Goal: Task Accomplishment & Management: Complete application form

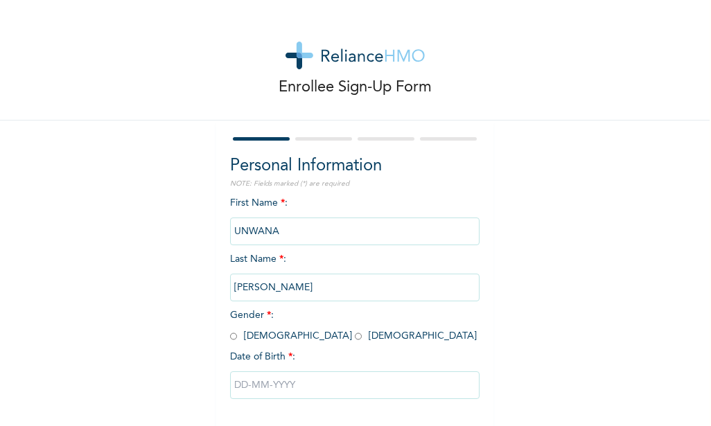
click at [355, 337] on input "radio" at bounding box center [358, 336] width 7 height 13
radio input "true"
click at [275, 383] on input "text" at bounding box center [355, 386] width 250 height 28
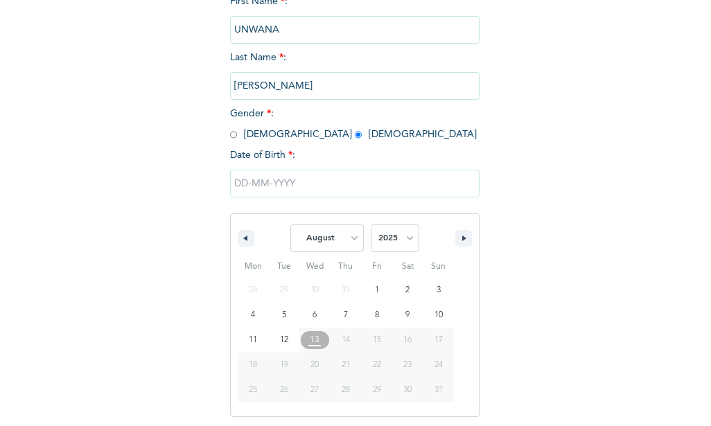
scroll to position [204, 0]
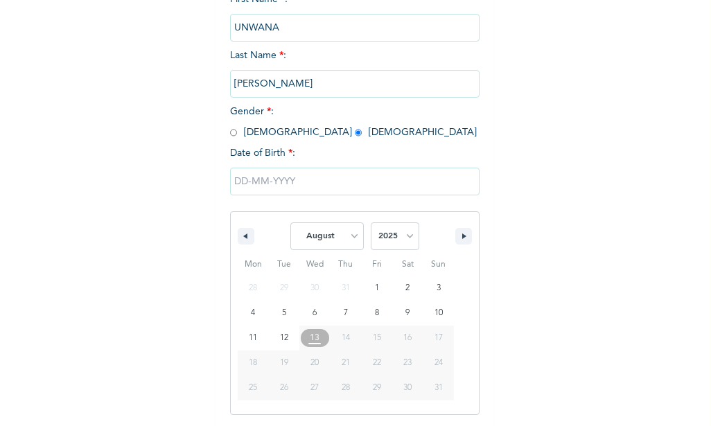
click at [435, 368] on span "24" at bounding box center [439, 363] width 8 height 25
click at [435, 363] on span "24" at bounding box center [439, 363] width 8 height 25
click at [306, 230] on select "January February March April May June July August September October November De…" at bounding box center [328, 237] width 74 height 28
select select "0"
click at [291, 223] on select "January February March April May June July August September October November De…" at bounding box center [328, 237] width 74 height 28
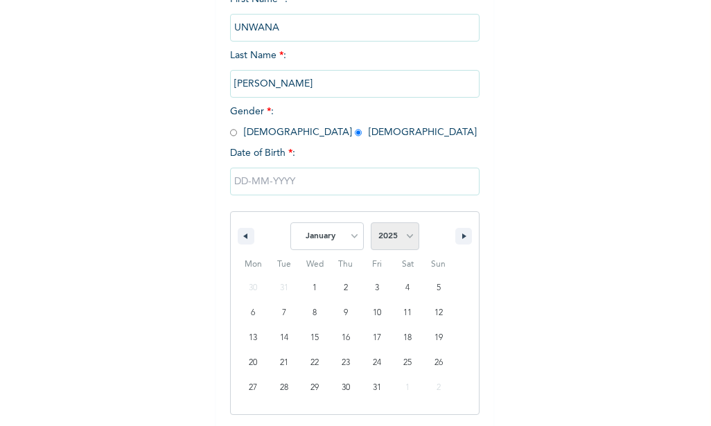
click at [405, 238] on select "2025 2024 2023 2022 2021 2020 2019 2018 2017 2016 2015 2014 2013 2012 2011 2010…" at bounding box center [395, 237] width 49 height 28
select select "1991"
click at [371, 223] on select "2025 2024 2023 2022 2021 2020 2019 2018 2017 2016 2015 2014 2013 2012 2011 2010…" at bounding box center [395, 237] width 49 height 28
click at [243, 233] on button "button" at bounding box center [246, 236] width 17 height 17
select select "11"
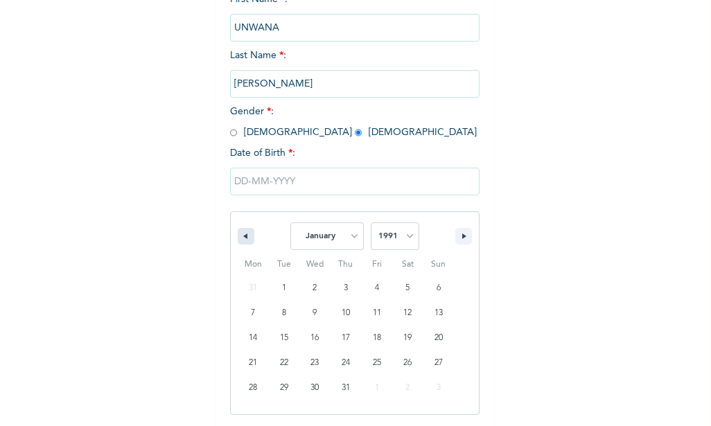
select select "1990"
type input "[DATE]"
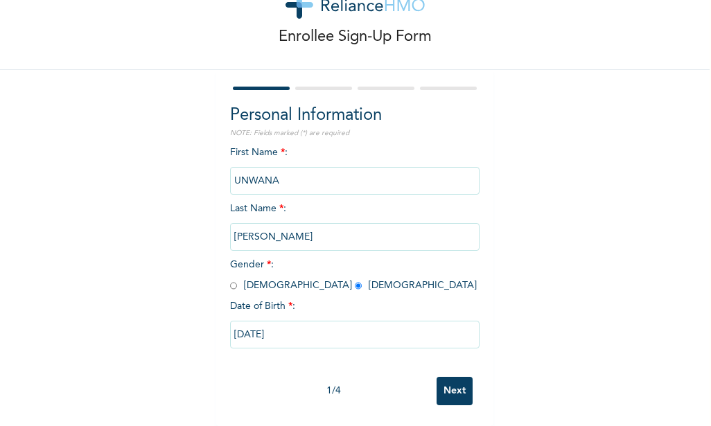
click at [282, 324] on input "[DATE]" at bounding box center [355, 335] width 250 height 28
select select "11"
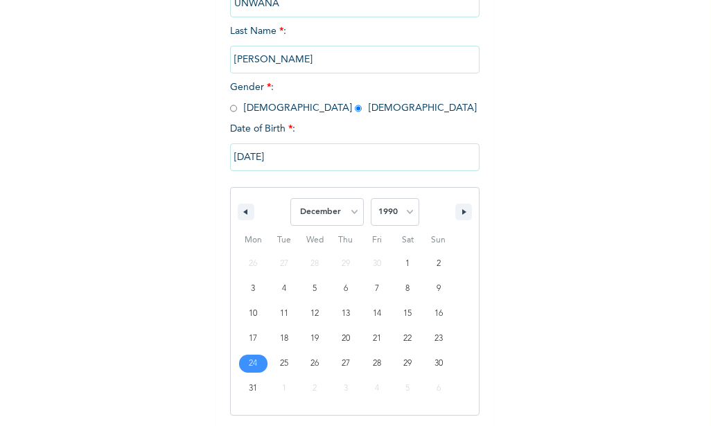
scroll to position [229, 0]
click at [401, 216] on select "2025 2024 2023 2022 2021 2020 2019 2018 2017 2016 2015 2014 2013 2012 2011 2010…" at bounding box center [395, 212] width 49 height 28
select select "1991"
click at [371, 198] on select "2025 2024 2023 2022 2021 2020 2019 2018 2017 2016 2015 2014 2013 2012 2011 2010…" at bounding box center [395, 212] width 49 height 28
click at [392, 211] on select "2025 2024 2023 2022 2021 2020 2019 2018 2017 2016 2015 2014 2013 2012 2011 2010…" at bounding box center [395, 212] width 49 height 28
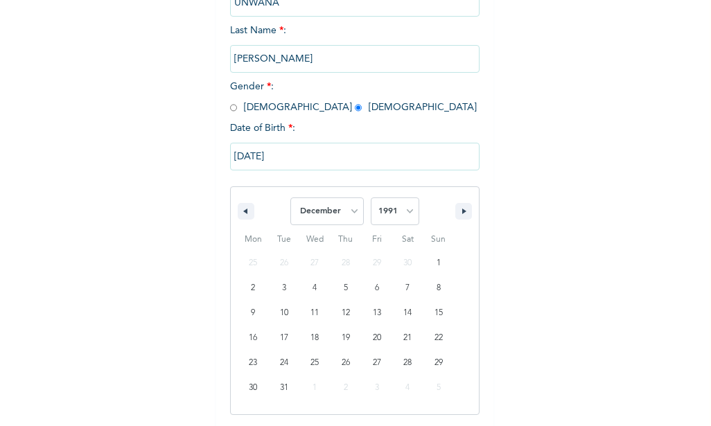
click at [371, 198] on select "2025 2024 2023 2022 2021 2020 2019 2018 2017 2016 2015 2014 2013 2012 2011 2010…" at bounding box center [395, 212] width 49 height 28
click at [299, 158] on input "[DATE]" at bounding box center [355, 157] width 250 height 28
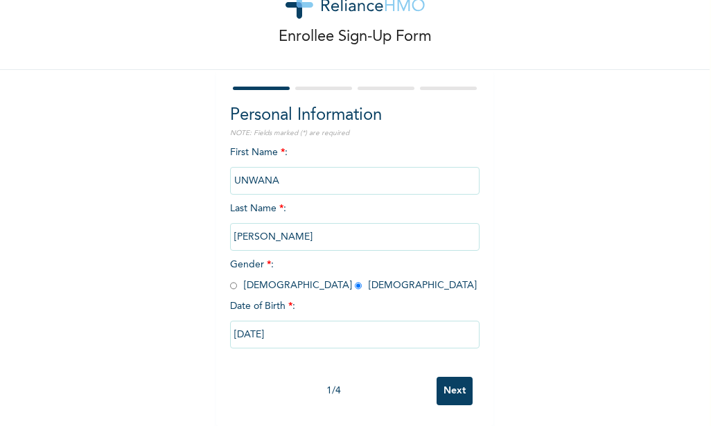
scroll to position [61, 0]
click at [287, 321] on input "[DATE]" at bounding box center [355, 335] width 250 height 28
select select "11"
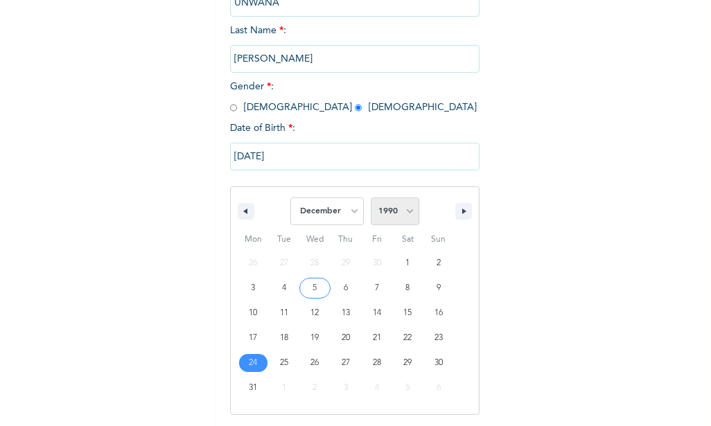
click at [396, 210] on select "2025 2024 2023 2022 2021 2020 2019 2018 2017 2016 2015 2014 2013 2012 2011 2010…" at bounding box center [395, 212] width 49 height 28
select select "1991"
click at [371, 198] on select "2025 2024 2023 2022 2021 2020 2019 2018 2017 2016 2015 2014 2013 2012 2011 2010…" at bounding box center [395, 212] width 49 height 28
click at [295, 155] on input "[DATE]" at bounding box center [355, 157] width 250 height 28
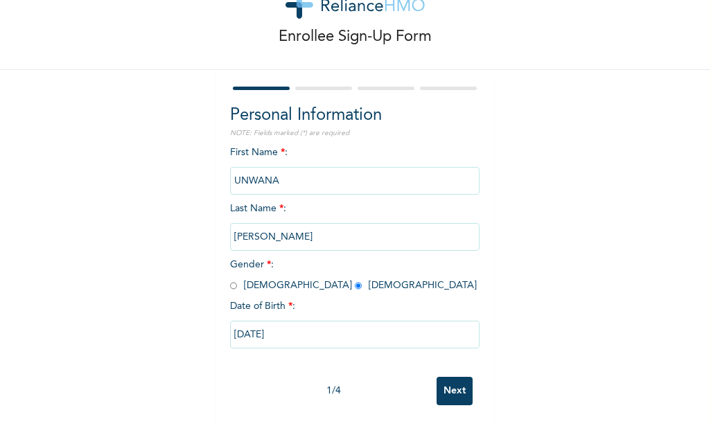
scroll to position [61, 0]
click at [288, 327] on input "[DATE]" at bounding box center [355, 335] width 250 height 28
select select "11"
select select "1990"
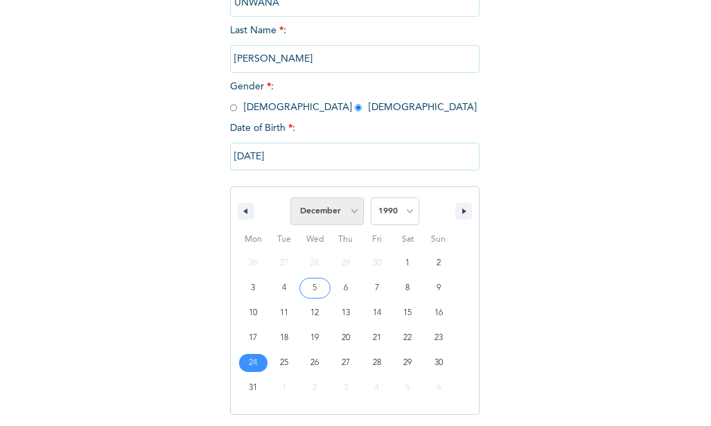
click at [313, 209] on select "January February March April May June July August September October November De…" at bounding box center [328, 212] width 74 height 28
select select "0"
click at [291, 198] on select "January February March April May June July August September October November De…" at bounding box center [328, 212] width 74 height 28
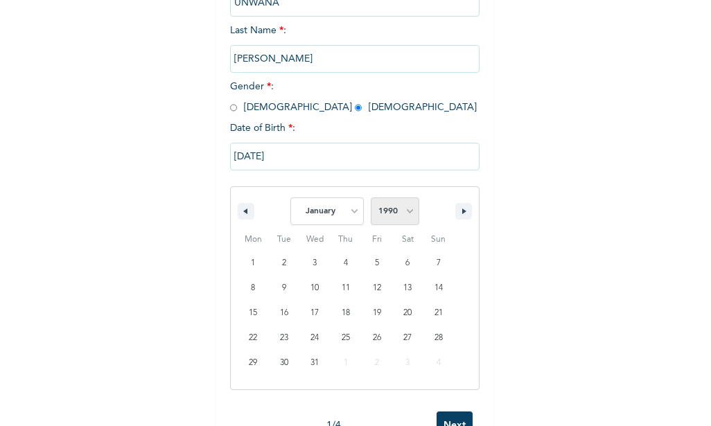
click at [392, 209] on select "2025 2024 2023 2022 2021 2020 2019 2018 2017 2016 2015 2014 2013 2012 2011 2010…" at bounding box center [395, 212] width 49 height 28
select select "1991"
click at [371, 198] on select "2025 2024 2023 2022 2021 2020 2019 2018 2017 2016 2015 2014 2013 2012 2011 2010…" at bounding box center [395, 212] width 49 height 28
click at [404, 214] on select "2025 2024 2023 2022 2021 2020 2019 2018 2017 2016 2015 2014 2013 2012 2011 2010…" at bounding box center [395, 212] width 49 height 28
click at [371, 198] on select "2025 2024 2023 2022 2021 2020 2019 2018 2017 2016 2015 2014 2013 2012 2011 2010…" at bounding box center [395, 212] width 49 height 28
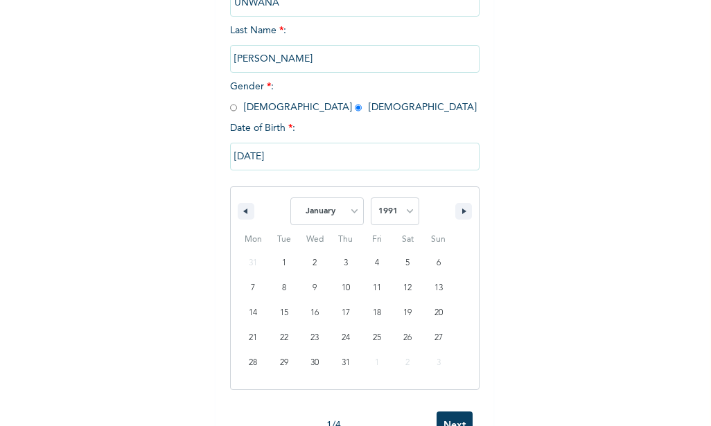
click at [236, 159] on input "[DATE]" at bounding box center [355, 157] width 250 height 28
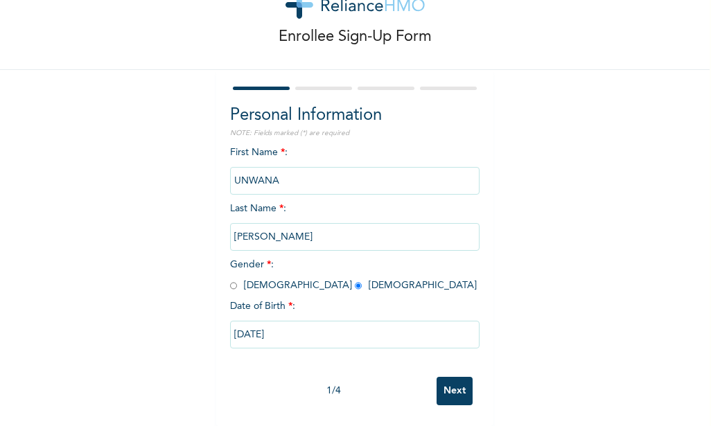
scroll to position [61, 0]
click at [274, 321] on input "[DATE]" at bounding box center [355, 335] width 250 height 28
select select "11"
select select "1990"
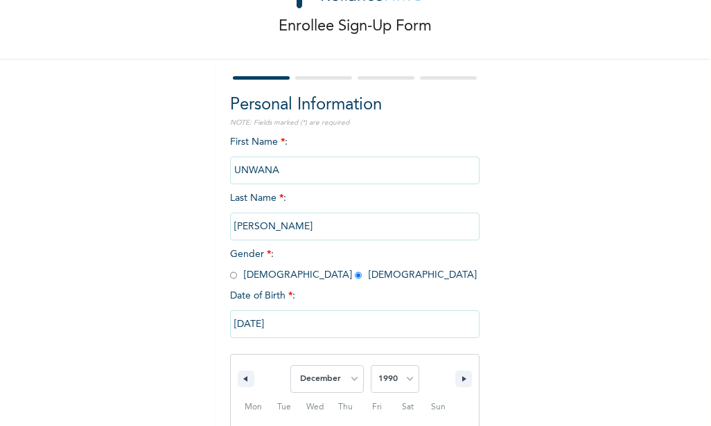
scroll to position [229, 0]
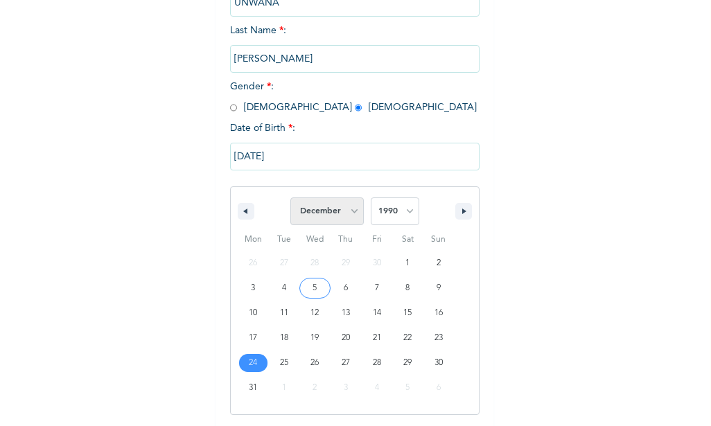
click at [338, 214] on select "January February March April May June July August September October November De…" at bounding box center [328, 212] width 74 height 28
select select "0"
click at [291, 198] on select "January February March April May June July August September October November De…" at bounding box center [328, 212] width 74 height 28
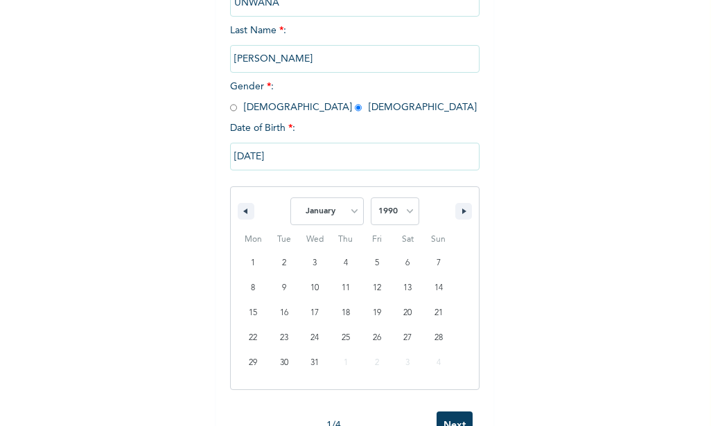
click at [331, 231] on span "Thu" at bounding box center [346, 240] width 31 height 22
click at [341, 154] on input "[DATE]" at bounding box center [355, 157] width 250 height 28
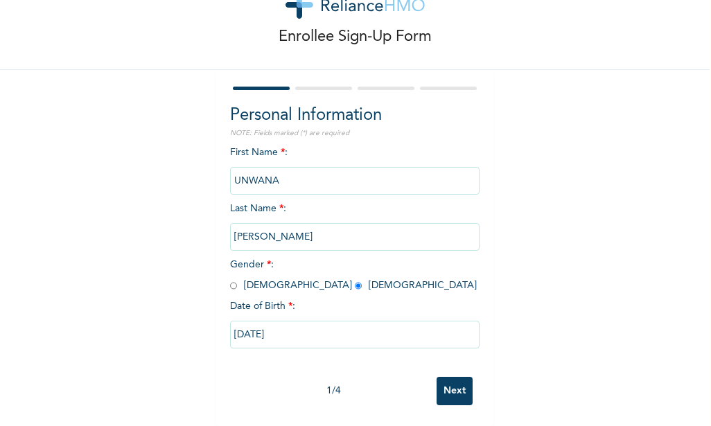
scroll to position [61, 0]
click at [304, 321] on input "[DATE]" at bounding box center [355, 335] width 250 height 28
select select "11"
select select "1990"
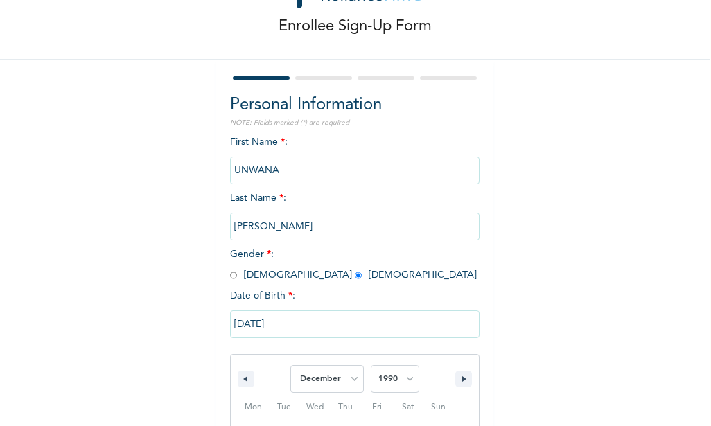
scroll to position [229, 0]
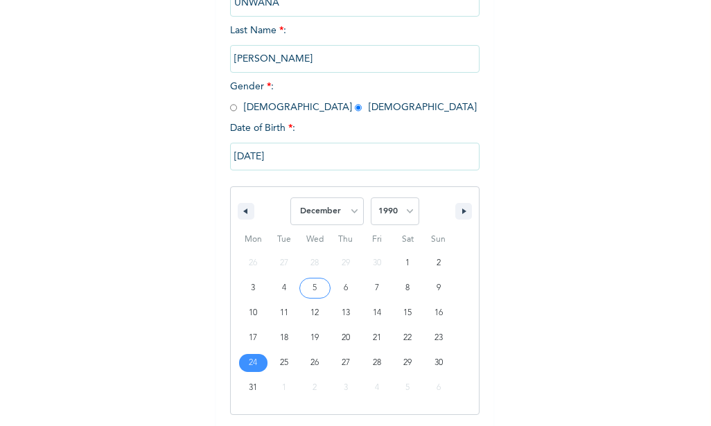
click at [286, 152] on input "[DATE]" at bounding box center [355, 157] width 250 height 28
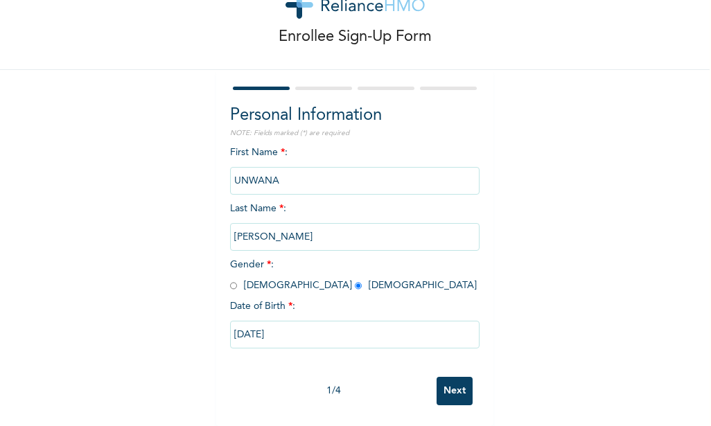
click at [286, 331] on input "[DATE]" at bounding box center [355, 335] width 250 height 28
select select "11"
select select "1990"
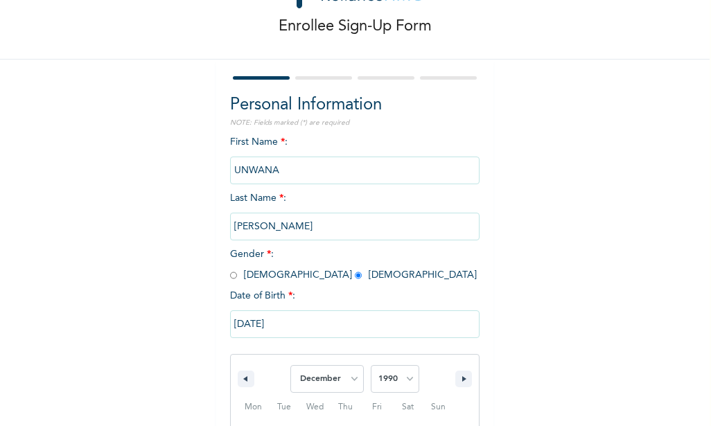
scroll to position [229, 0]
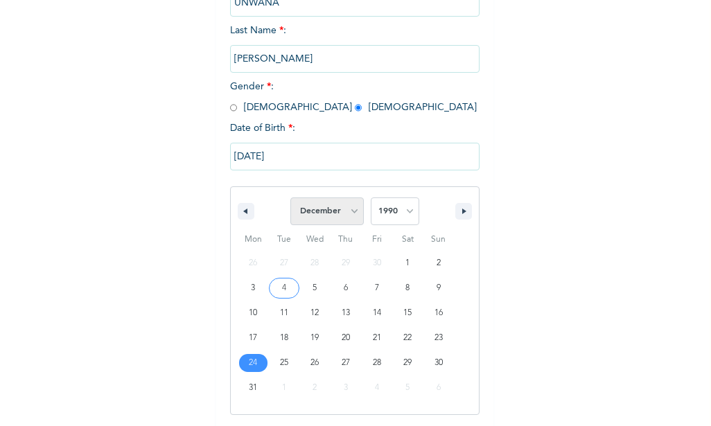
click at [339, 214] on select "January February March April May June July August September October November De…" at bounding box center [328, 212] width 74 height 28
select select "0"
click at [291, 198] on select "January February March April May June July August September October November De…" at bounding box center [328, 212] width 74 height 28
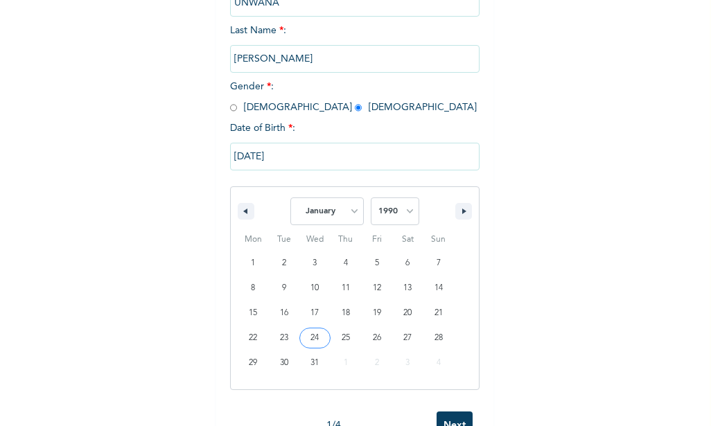
type input "[DATE]"
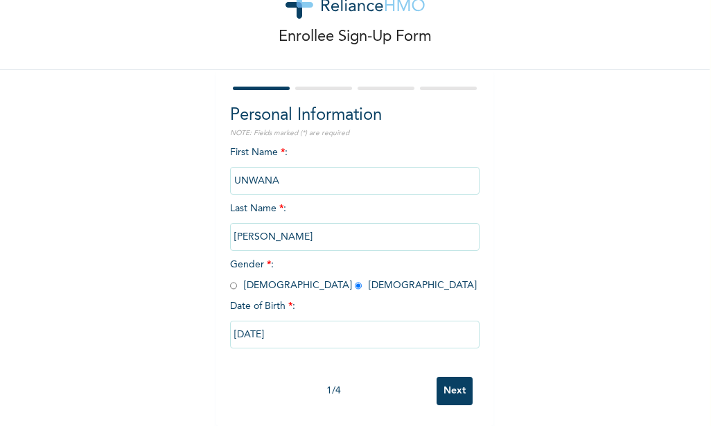
click at [290, 327] on input "[DATE]" at bounding box center [355, 335] width 250 height 28
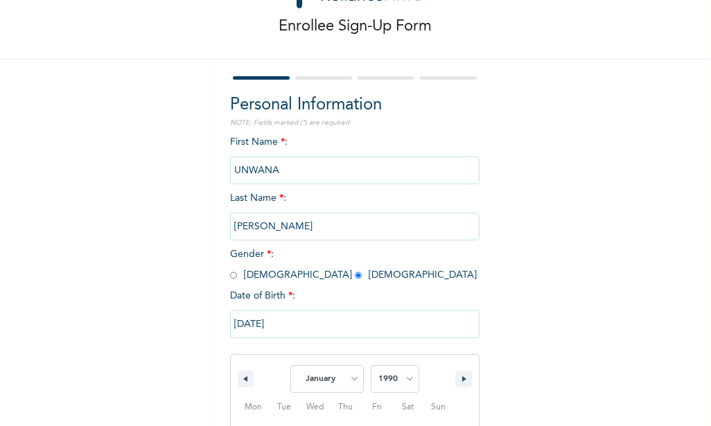
scroll to position [204, 0]
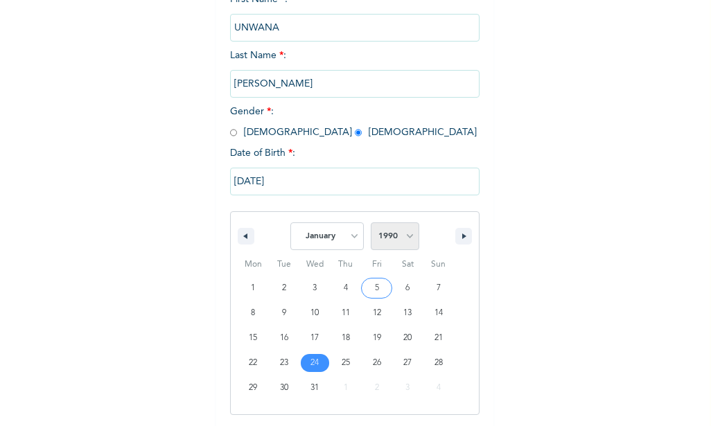
click at [390, 236] on select "2025 2024 2023 2022 2021 2020 2019 2018 2017 2016 2015 2014 2013 2012 2011 2010…" at bounding box center [395, 237] width 49 height 28
select select "1991"
click at [371, 223] on select "2025 2024 2023 2022 2021 2020 2019 2018 2017 2016 2015 2014 2013 2012 2011 2010…" at bounding box center [395, 237] width 49 height 28
click at [396, 230] on select "2025 2024 2023 2022 2021 2020 2019 2018 2017 2016 2015 2014 2013 2012 2011 2010…" at bounding box center [395, 237] width 49 height 28
click at [371, 223] on select "2025 2024 2023 2022 2021 2020 2019 2018 2017 2016 2015 2014 2013 2012 2011 2010…" at bounding box center [395, 237] width 49 height 28
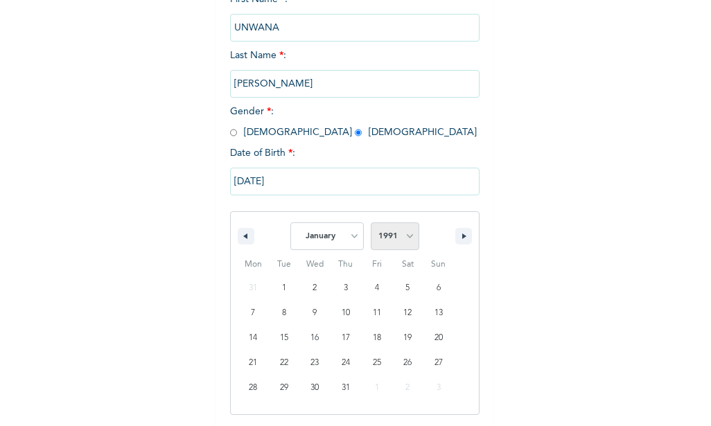
click at [387, 234] on select "2025 2024 2023 2022 2021 2020 2019 2018 2017 2016 2015 2014 2013 2012 2011 2010…" at bounding box center [395, 237] width 49 height 28
click at [371, 223] on select "2025 2024 2023 2022 2021 2020 2019 2018 2017 2016 2015 2014 2013 2012 2011 2010…" at bounding box center [395, 237] width 49 height 28
click at [387, 205] on div "January February March April May June July August September October November [D…" at bounding box center [355, 308] width 250 height 213
click at [382, 250] on select "2025 2024 2023 2022 2021 2020 2019 2018 2017 2016 2015 2014 2013 2012 2011 2010…" at bounding box center [395, 237] width 49 height 28
click at [371, 223] on select "2025 2024 2023 2022 2021 2020 2019 2018 2017 2016 2015 2014 2013 2012 2011 2010…" at bounding box center [395, 237] width 49 height 28
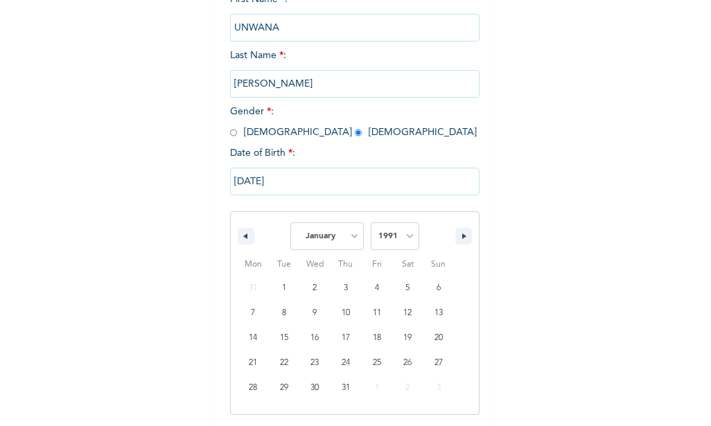
click at [388, 207] on div "January February March April May June July August September October November [D…" at bounding box center [355, 308] width 250 height 213
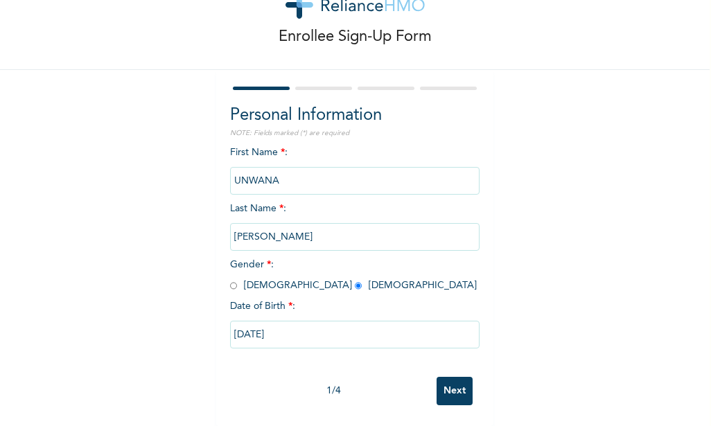
drag, startPoint x: 492, startPoint y: 379, endPoint x: 557, endPoint y: 338, distance: 77.5
click at [557, 338] on div "Enrollee Sign-Up Form Personal Information NOTE: Fields marked (*) are required…" at bounding box center [355, 187] width 710 height 477
click at [283, 325] on input "[DATE]" at bounding box center [355, 335] width 250 height 28
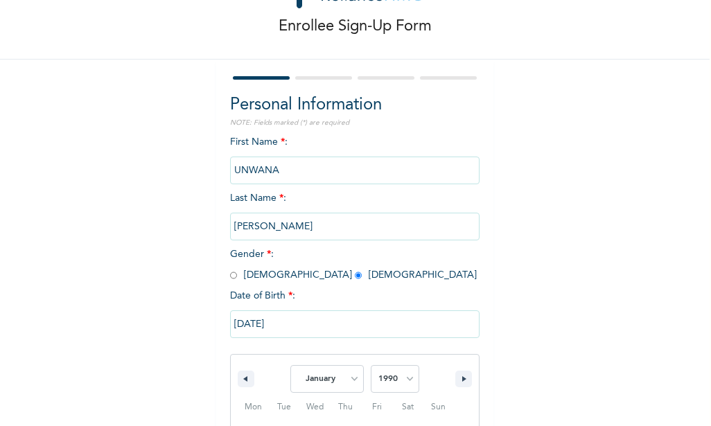
scroll to position [204, 0]
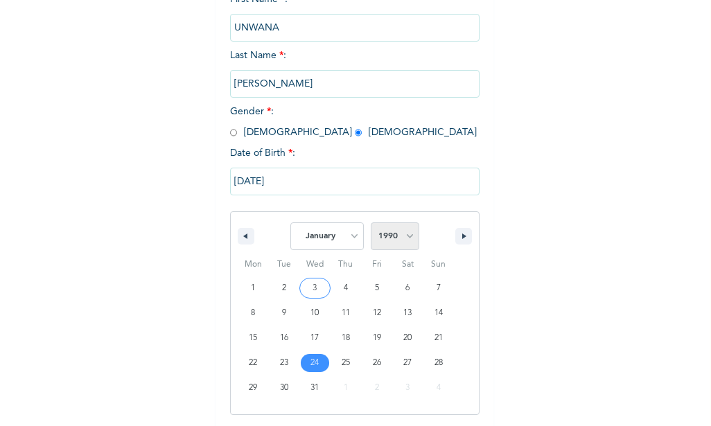
click at [392, 229] on select "2025 2024 2023 2022 2021 2020 2019 2018 2017 2016 2015 2014 2013 2012 2011 2010…" at bounding box center [395, 237] width 49 height 28
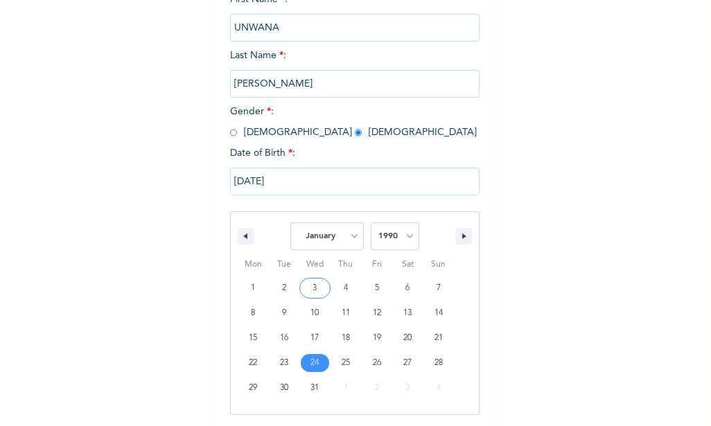
select select "1991"
click at [371, 223] on select "2025 2024 2023 2022 2021 2020 2019 2018 2017 2016 2015 2014 2013 2012 2011 2010…" at bounding box center [395, 237] width 49 height 28
click at [385, 193] on input "[DATE]" at bounding box center [355, 182] width 250 height 28
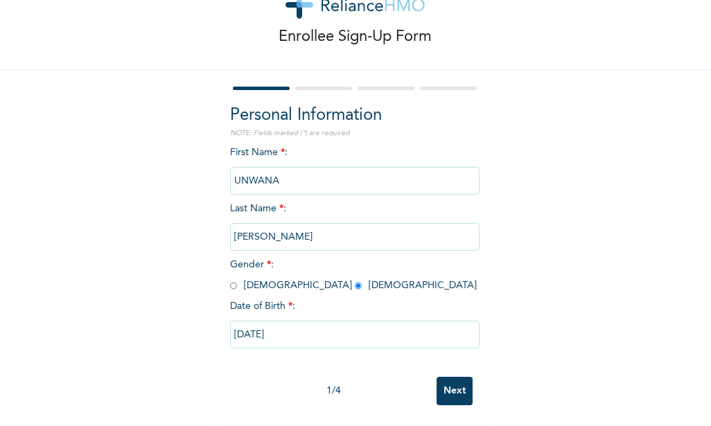
scroll to position [61, 0]
click at [307, 322] on input "[DATE]" at bounding box center [355, 335] width 250 height 28
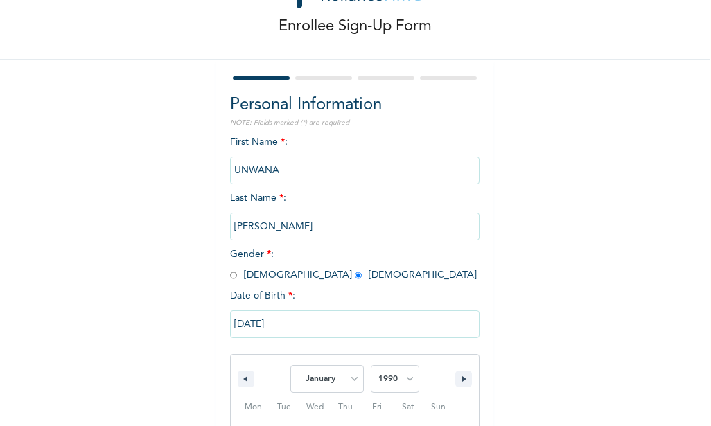
scroll to position [204, 0]
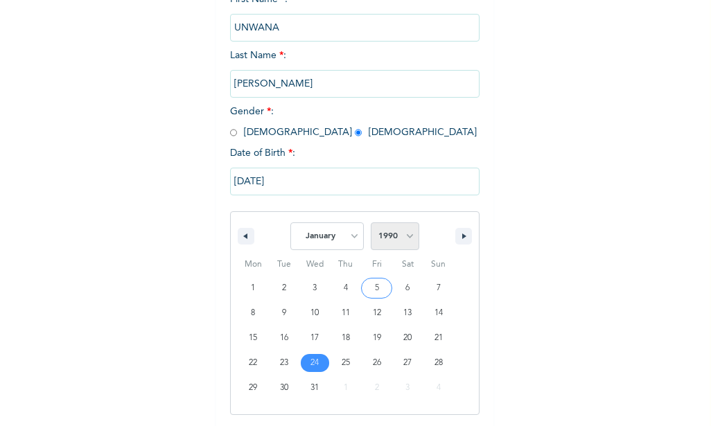
click at [386, 230] on select "2025 2024 2023 2022 2021 2020 2019 2018 2017 2016 2015 2014 2013 2012 2011 2010…" at bounding box center [395, 237] width 49 height 28
select select "1991"
click at [371, 223] on select "2025 2024 2023 2022 2021 2020 2019 2018 2017 2016 2015 2014 2013 2012 2011 2010…" at bounding box center [395, 237] width 49 height 28
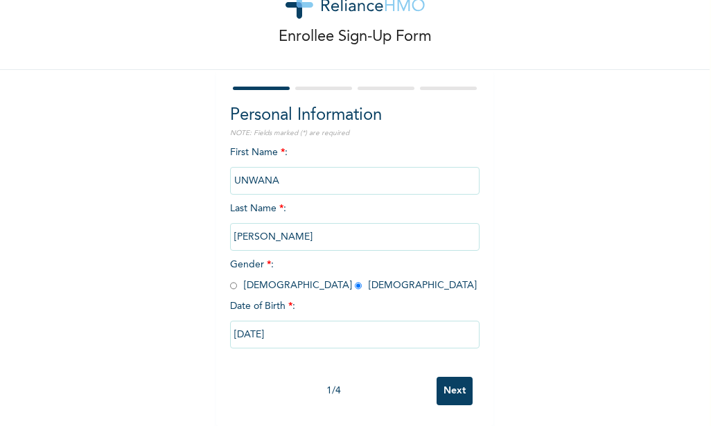
scroll to position [61, 0]
click at [529, 329] on div "Enrollee Sign-Up Form Personal Information NOTE: Fields marked (*) are required…" at bounding box center [355, 187] width 710 height 477
click at [445, 377] on input "Next" at bounding box center [455, 391] width 36 height 28
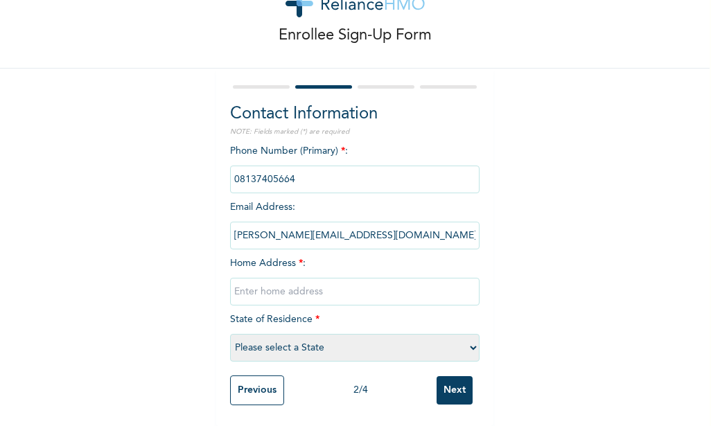
click at [277, 284] on input "text" at bounding box center [355, 292] width 250 height 28
type input "7, [PERSON_NAME], [PERSON_NAME]"
click at [331, 307] on div "Phone Number (Primary) * : Email Address : [PERSON_NAME][EMAIL_ADDRESS][DOMAIN_…" at bounding box center [355, 256] width 250 height 225
drag, startPoint x: 331, startPoint y: 307, endPoint x: 305, endPoint y: 336, distance: 38.8
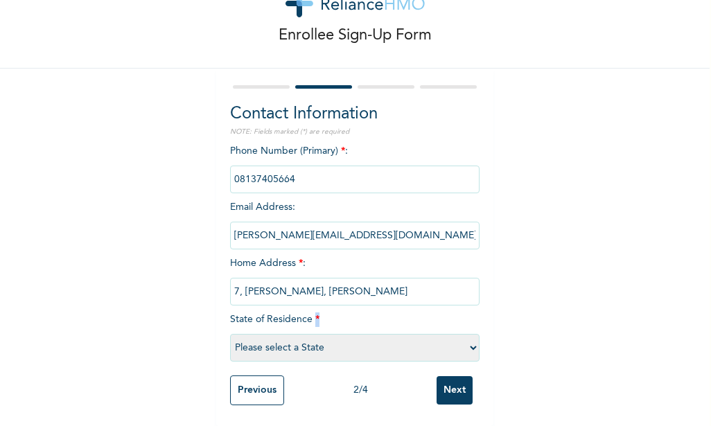
click at [305, 336] on select "Please select a State [PERSON_NAME] (FCT) [PERSON_NAME] Ibom [GEOGRAPHIC_DATA] …" at bounding box center [355, 348] width 250 height 28
select select "25"
click at [230, 334] on select "Please select a State [PERSON_NAME] (FCT) [PERSON_NAME] Ibom [GEOGRAPHIC_DATA] …" at bounding box center [355, 348] width 250 height 28
click at [451, 379] on input "Next" at bounding box center [455, 391] width 36 height 28
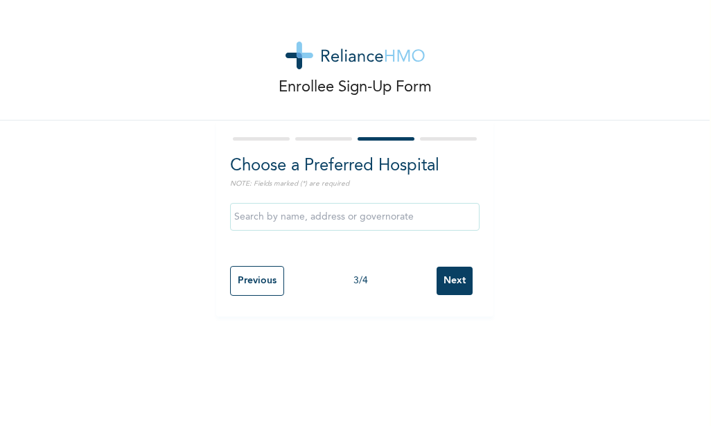
click at [270, 218] on input "text" at bounding box center [355, 217] width 250 height 28
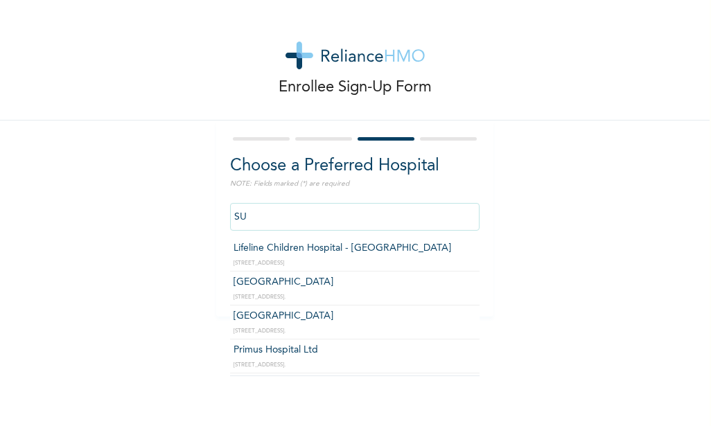
type input "S"
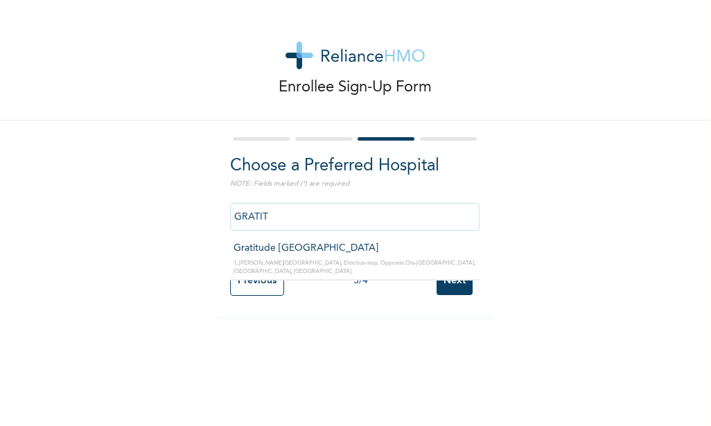
type input "Gratitude [GEOGRAPHIC_DATA]"
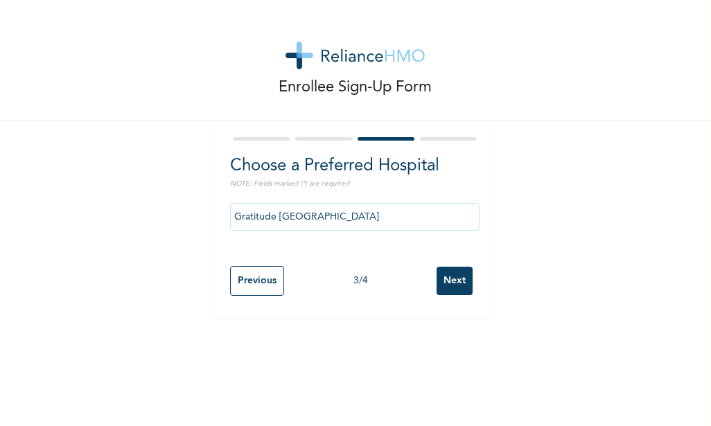
click at [449, 277] on input "Next" at bounding box center [455, 281] width 36 height 28
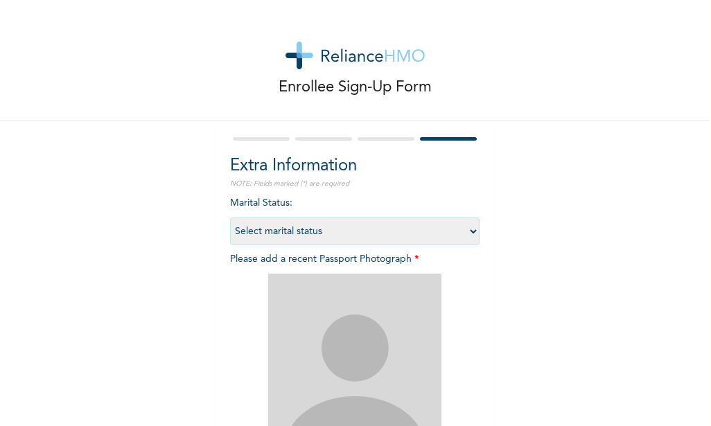
click at [283, 227] on select "Select marital status [DEMOGRAPHIC_DATA] Married [DEMOGRAPHIC_DATA] Widow/[DEMO…" at bounding box center [355, 232] width 250 height 28
select select "1"
click at [230, 218] on select "Select marital status [DEMOGRAPHIC_DATA] Married [DEMOGRAPHIC_DATA] Widow/[DEMO…" at bounding box center [355, 232] width 250 height 28
click at [347, 319] on img at bounding box center [354, 360] width 173 height 173
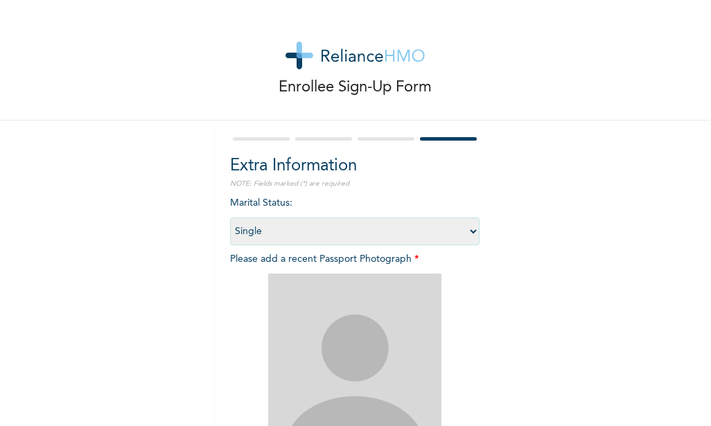
click at [347, 319] on img at bounding box center [354, 360] width 173 height 173
